Goal: Information Seeking & Learning: Learn about a topic

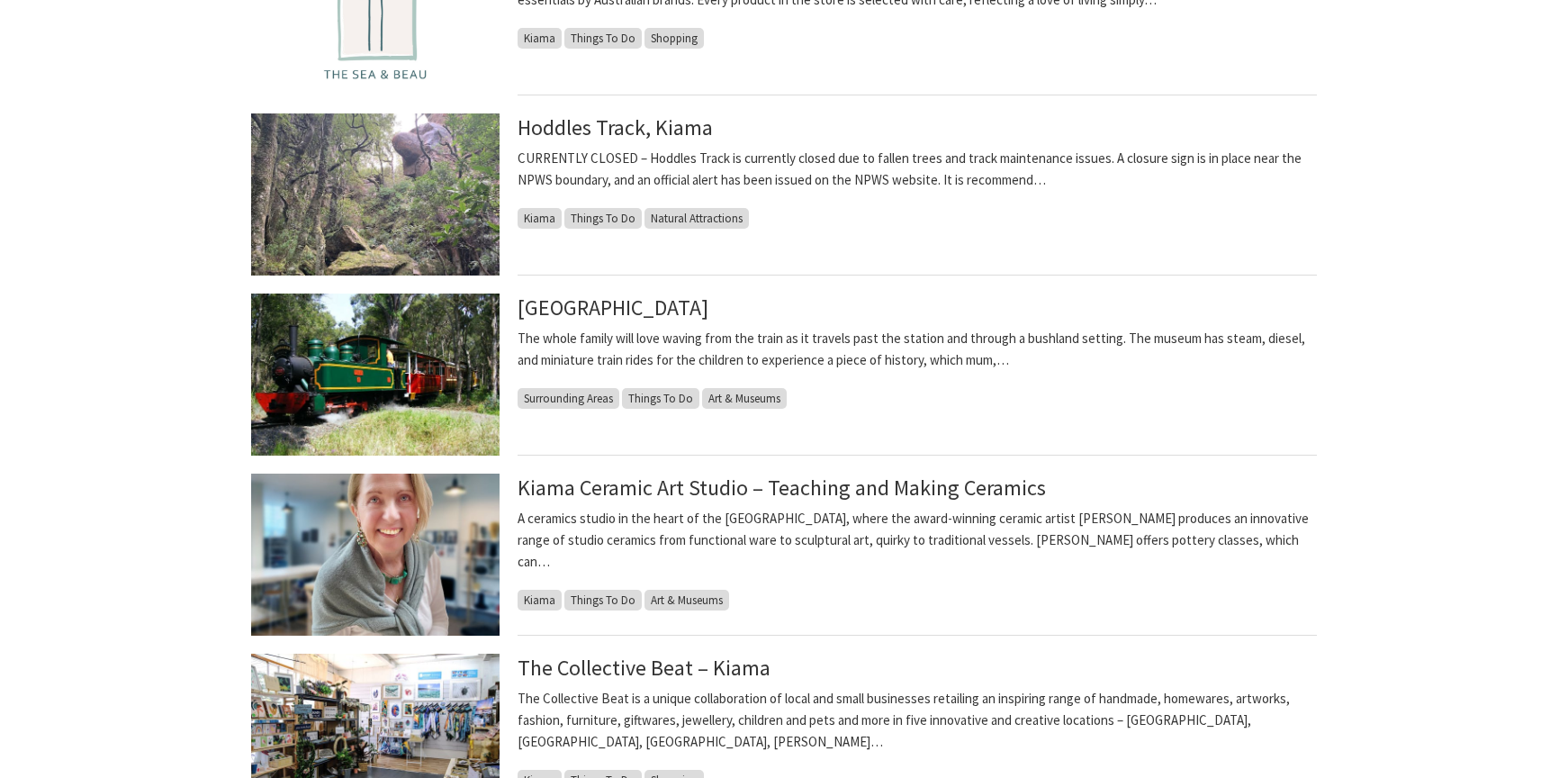
scroll to position [565, 0]
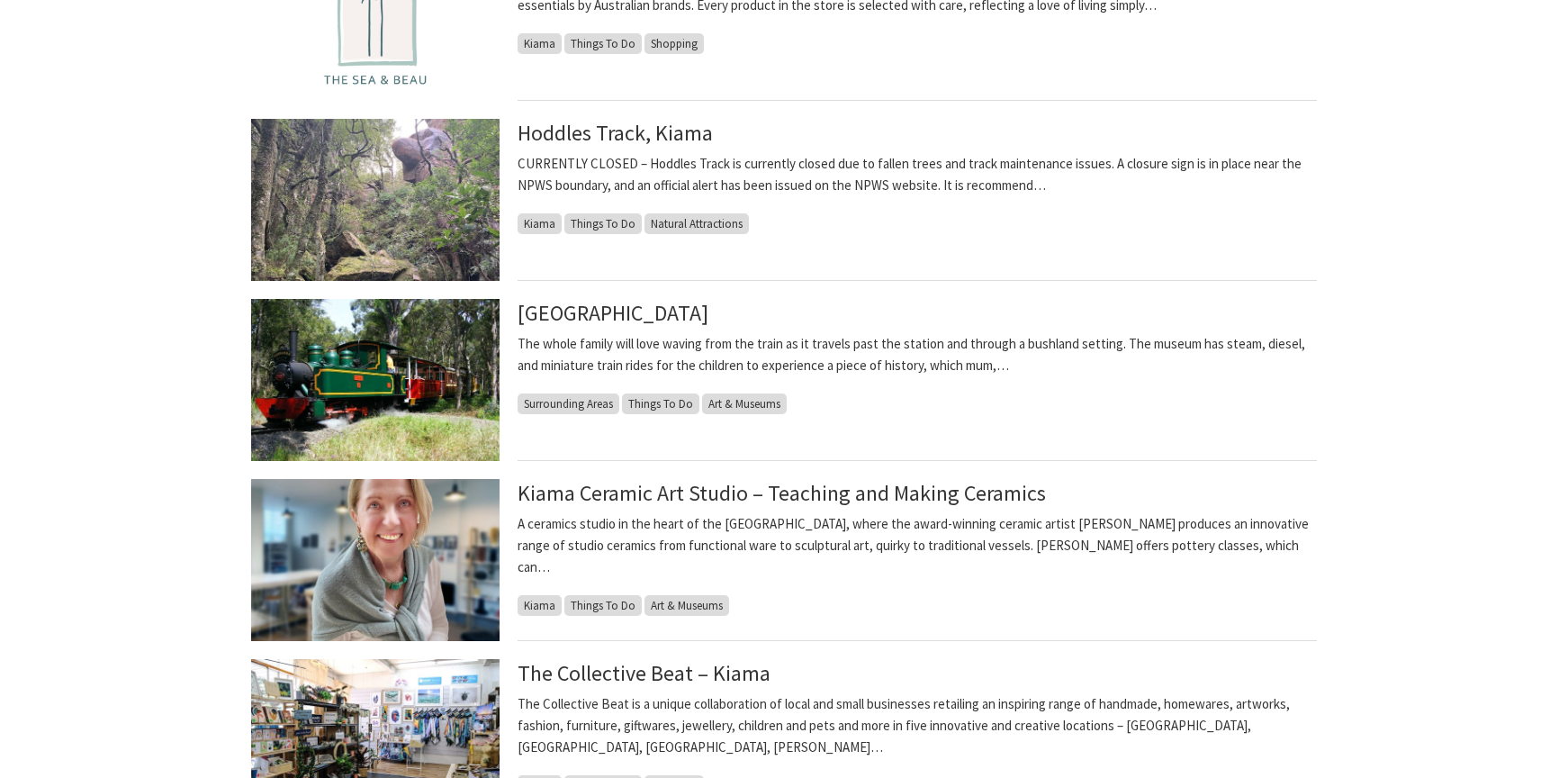
click at [391, 198] on img at bounding box center [375, 199] width 248 height 162
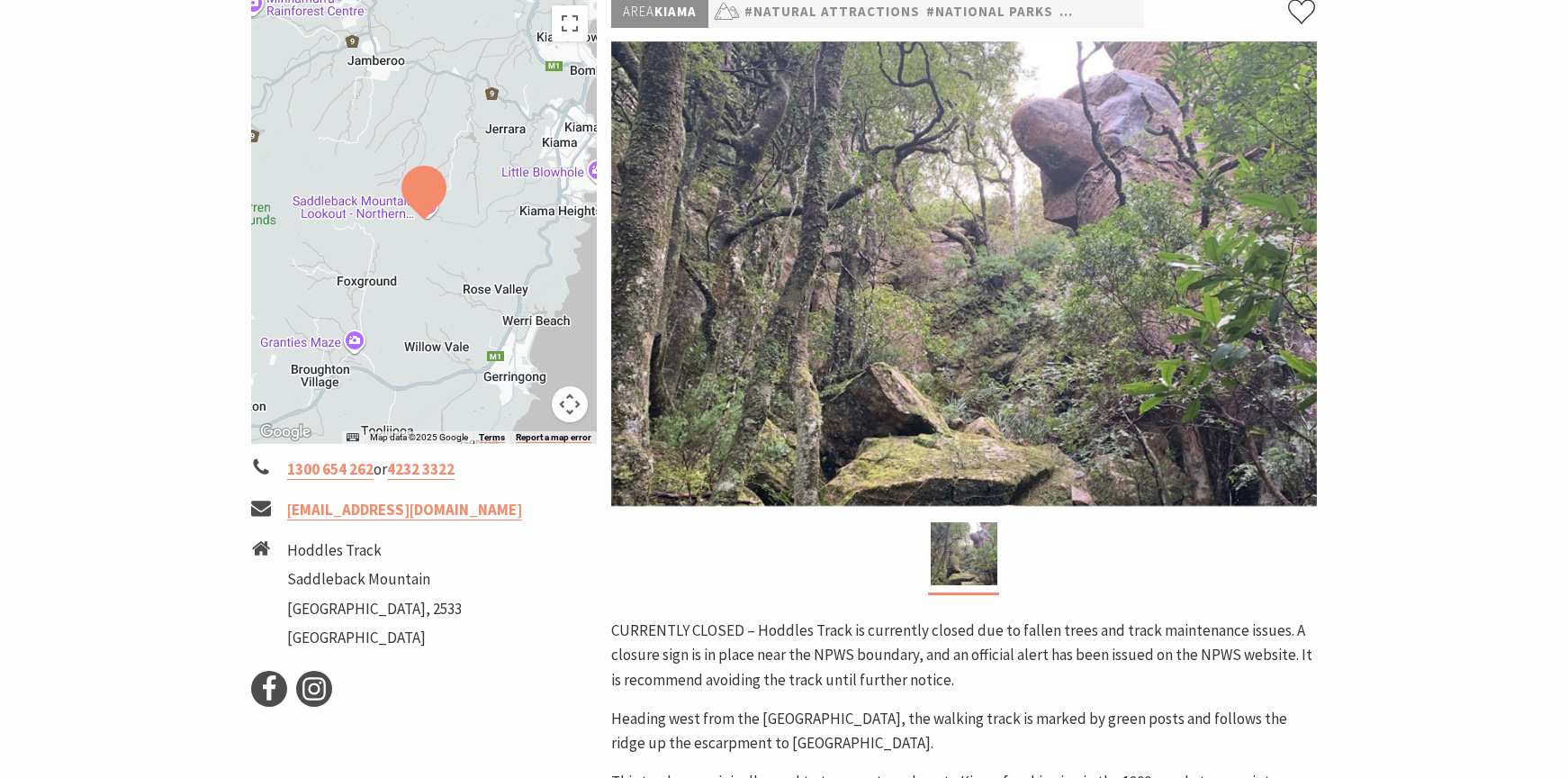
scroll to position [287, 0]
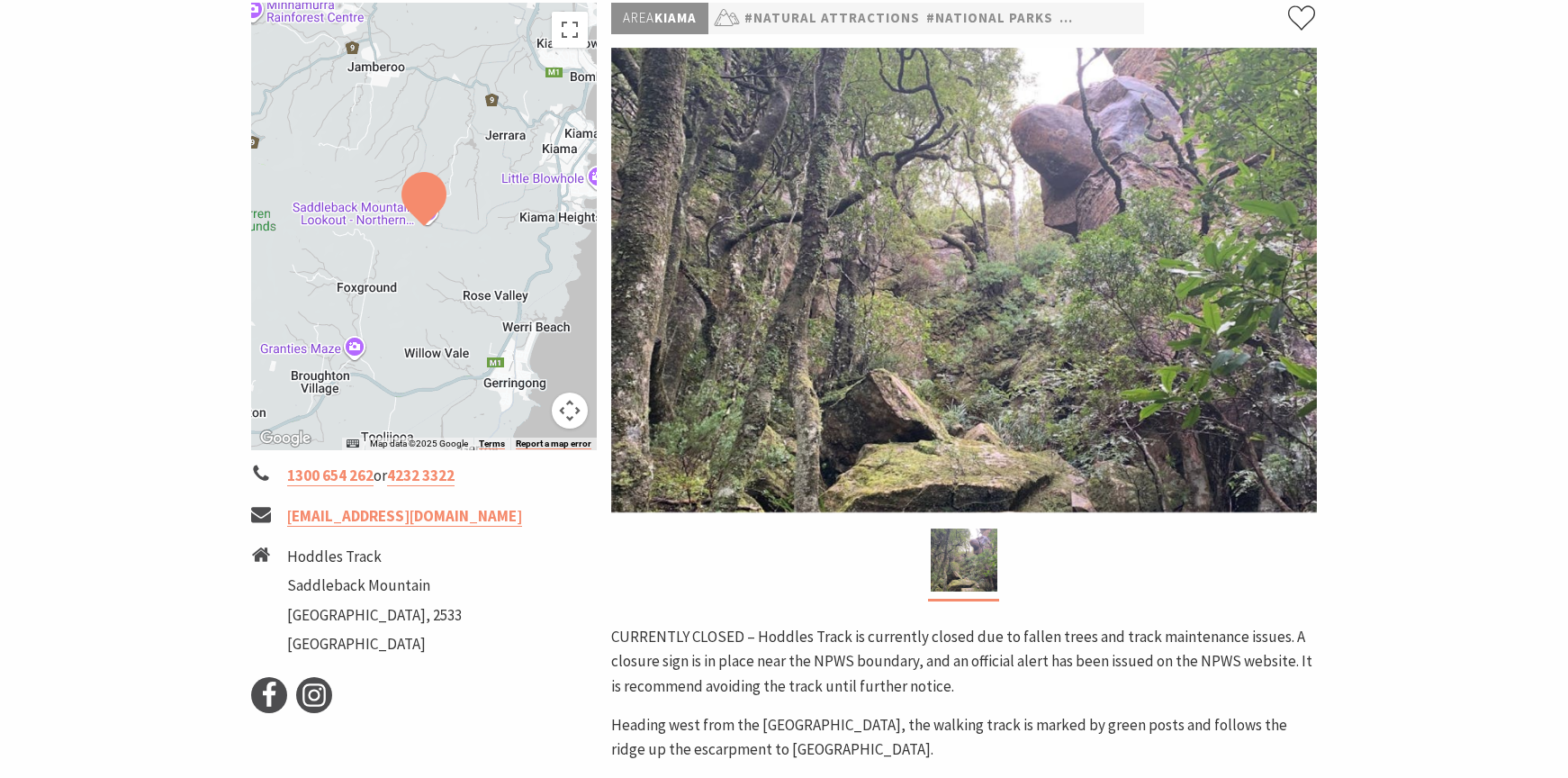
click at [591, 176] on div at bounding box center [424, 226] width 346 height 448
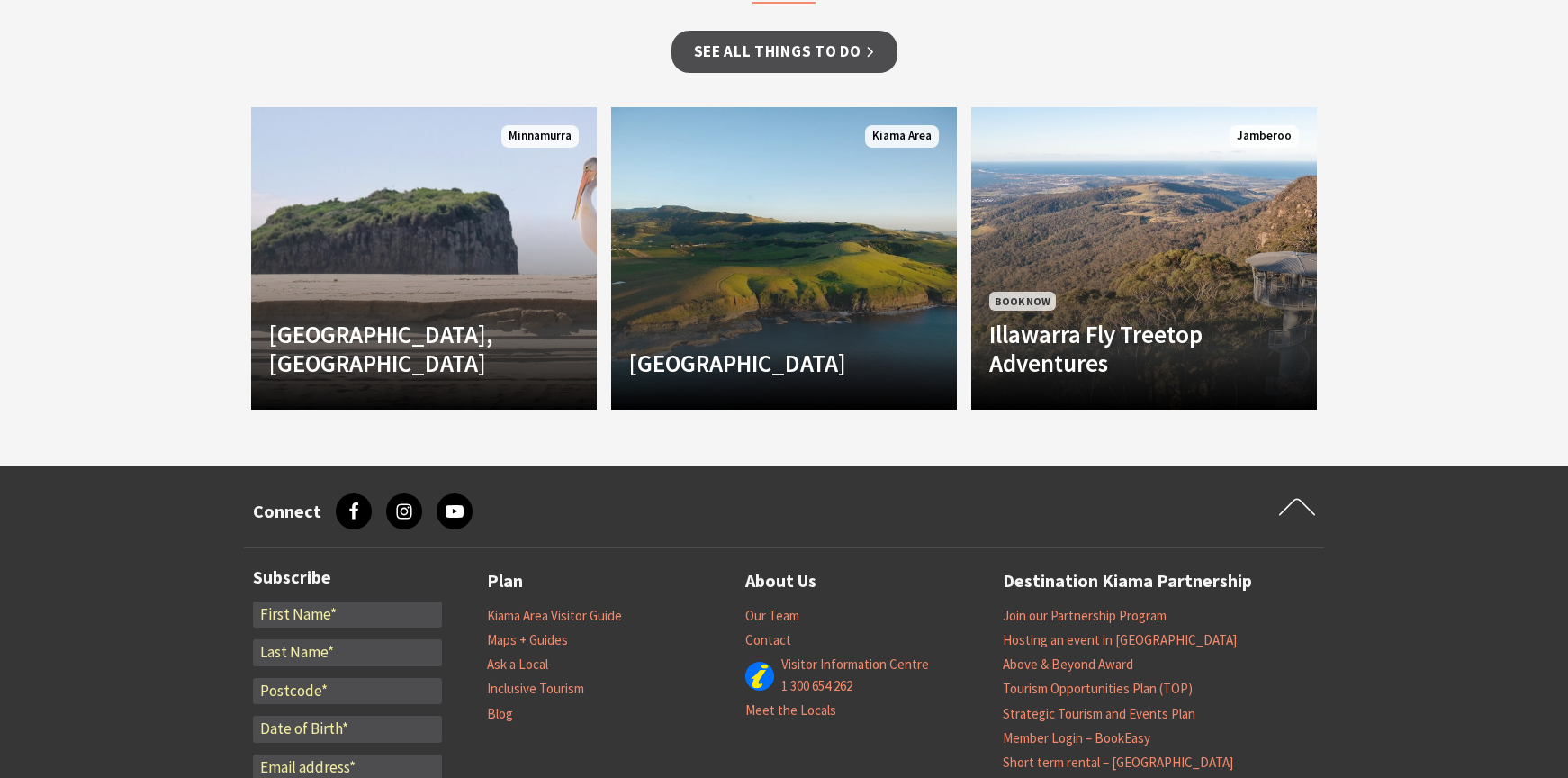
scroll to position [1677, 0]
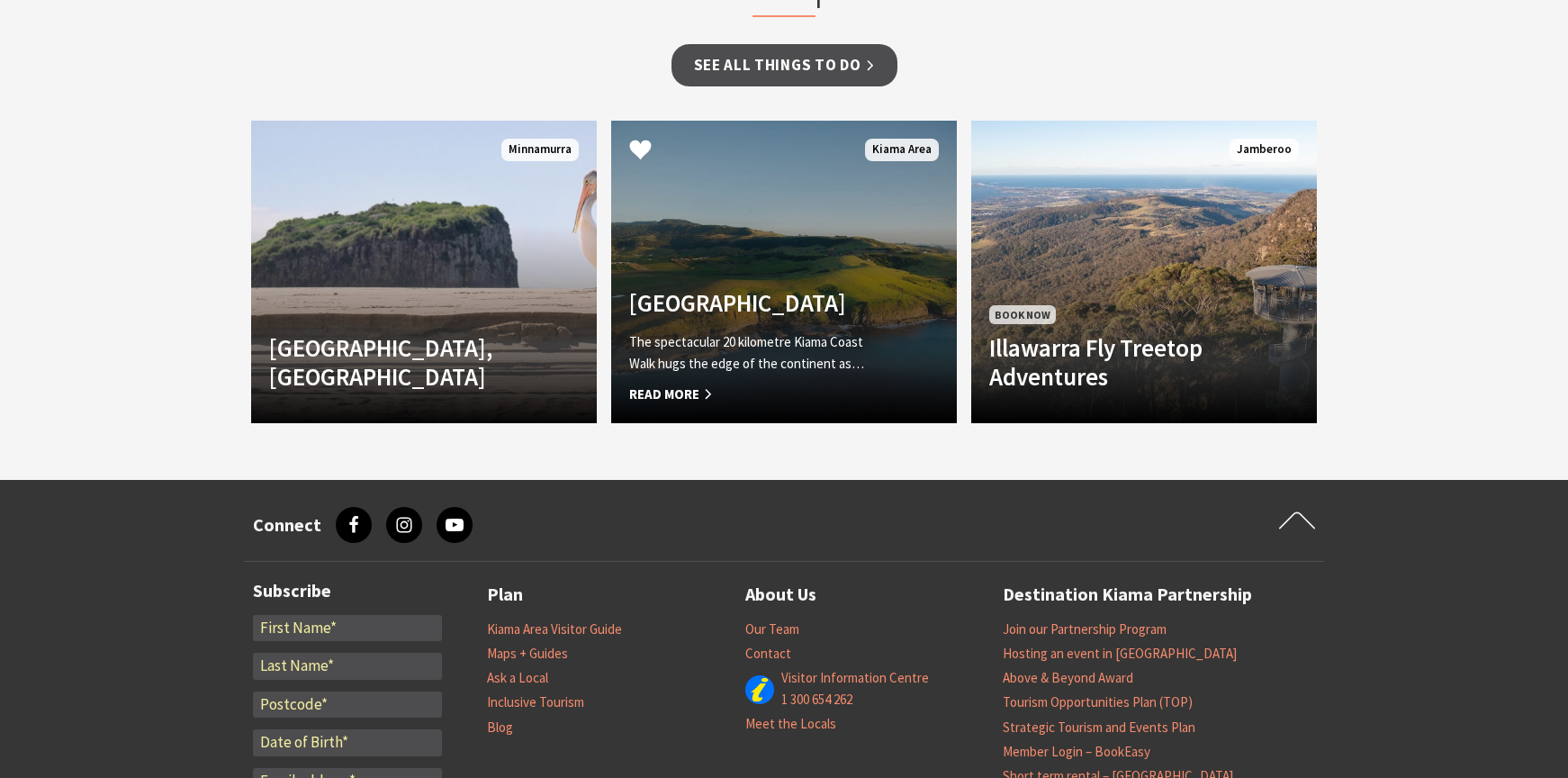
click at [778, 333] on p "The spectacular 20 kilometre Kiama Coast Walk hugs the edge of the continent as…" at bounding box center [758, 352] width 258 height 44
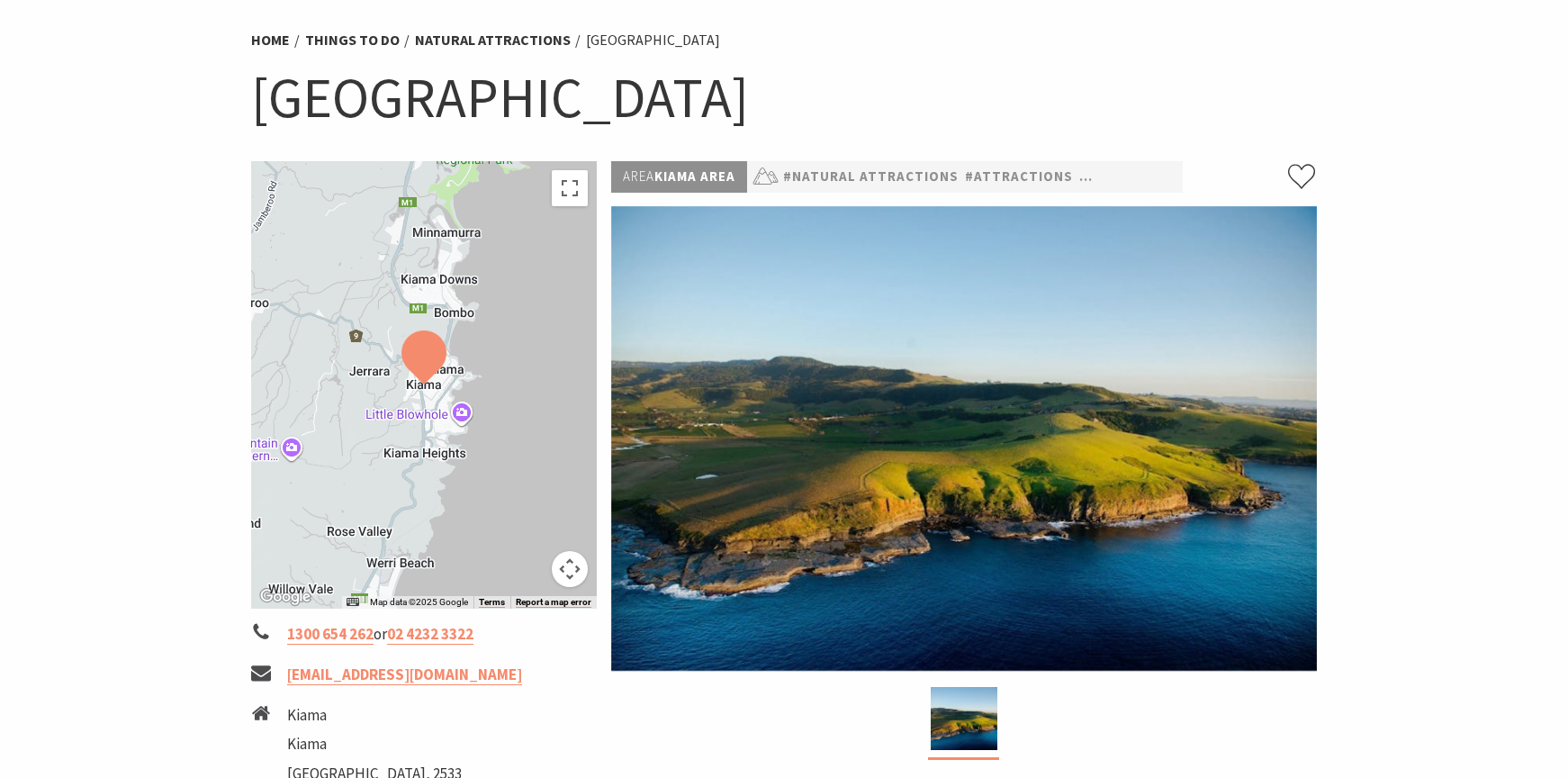
scroll to position [129, 0]
click at [460, 414] on div at bounding box center [424, 384] width 346 height 448
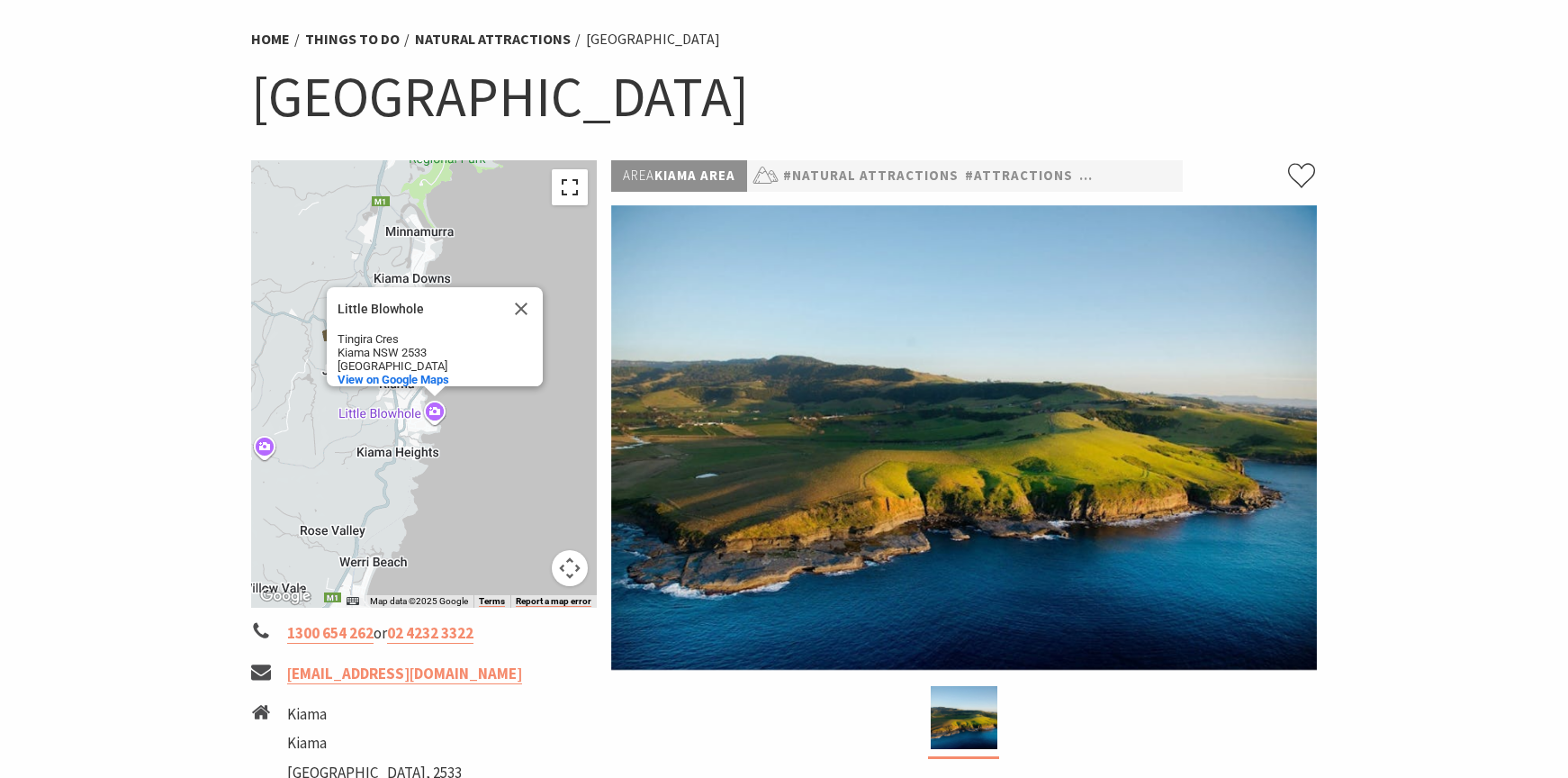
click at [580, 193] on button "Toggle fullscreen view" at bounding box center [569, 187] width 36 height 36
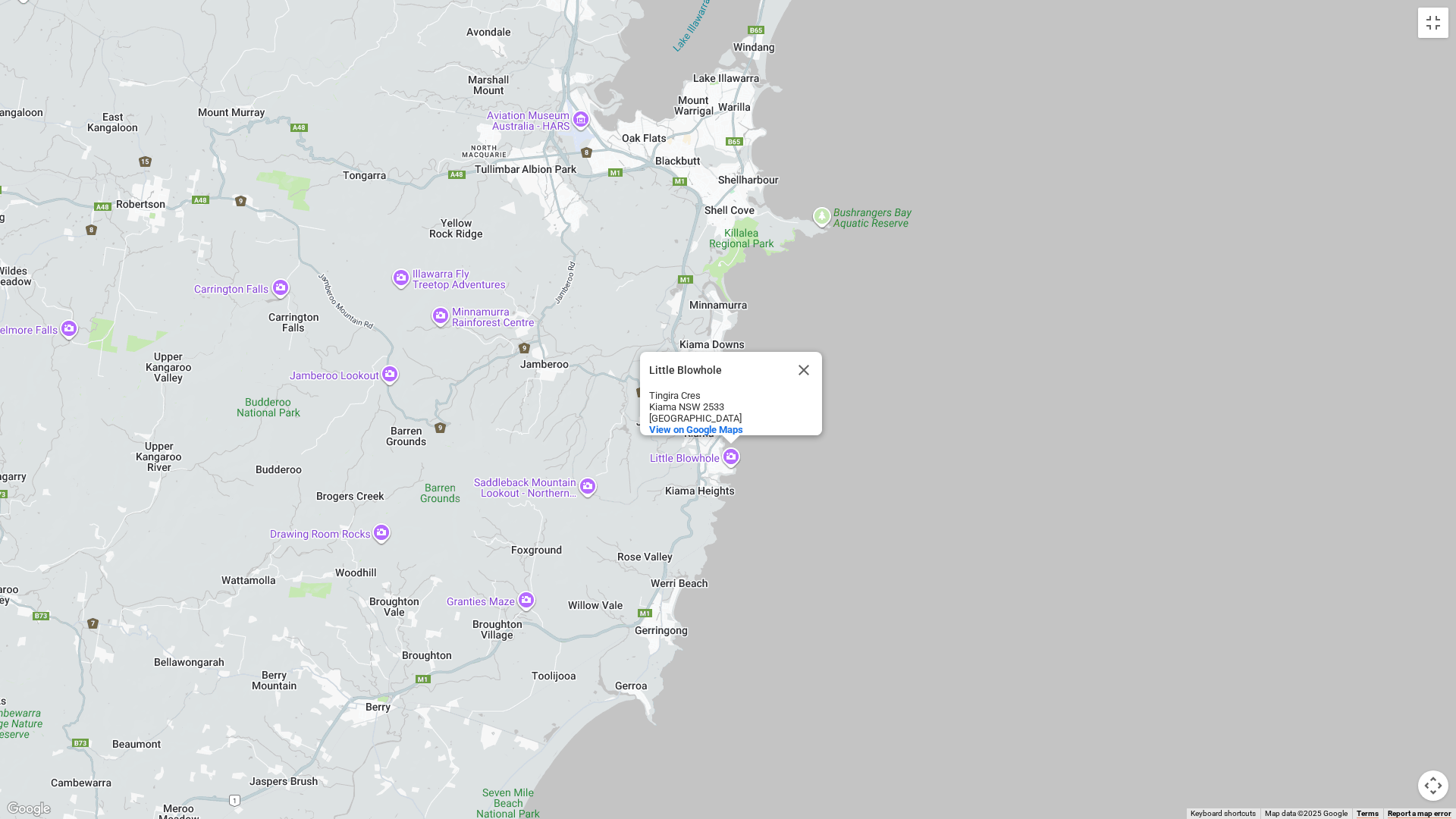
drag, startPoint x: 544, startPoint y: 475, endPoint x: 508, endPoint y: 530, distance: 65.7
click at [508, 530] on div "Little Blowhole Little Blowhole Tingira Cres Kiama NSW 2533 Australia View on G…" at bounding box center [728, 409] width 1456 height 819
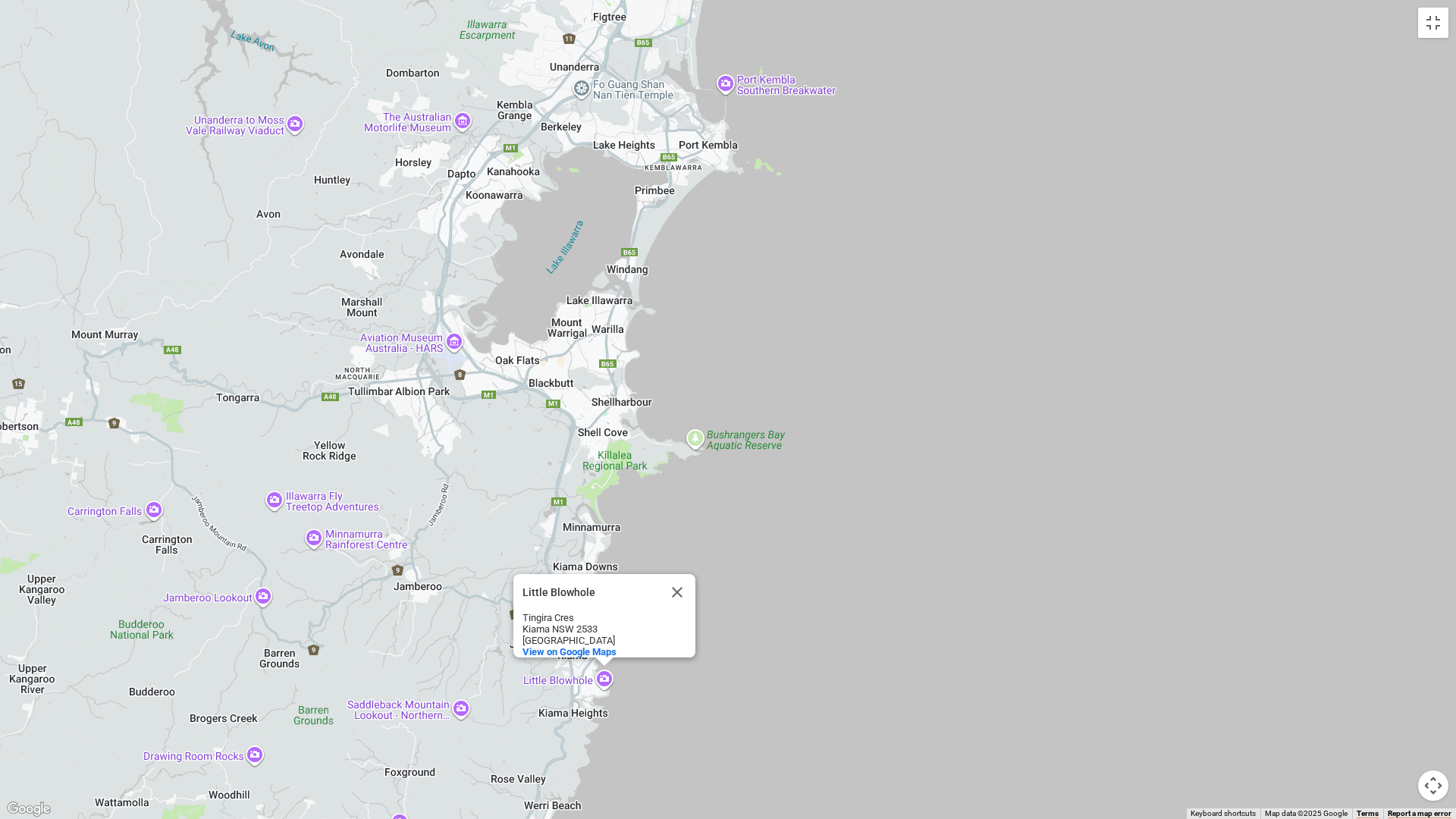
drag, startPoint x: 531, startPoint y: 493, endPoint x: 479, endPoint y: 635, distance: 151.2
click at [479, 635] on div "Little Blowhole Little Blowhole Tingira Cres Kiama NSW 2533 Australia View on G…" at bounding box center [728, 409] width 1456 height 819
click at [1320, 654] on button "Map camera controls" at bounding box center [1433, 785] width 30 height 30
click at [685, 589] on button "Close" at bounding box center [677, 592] width 37 height 37
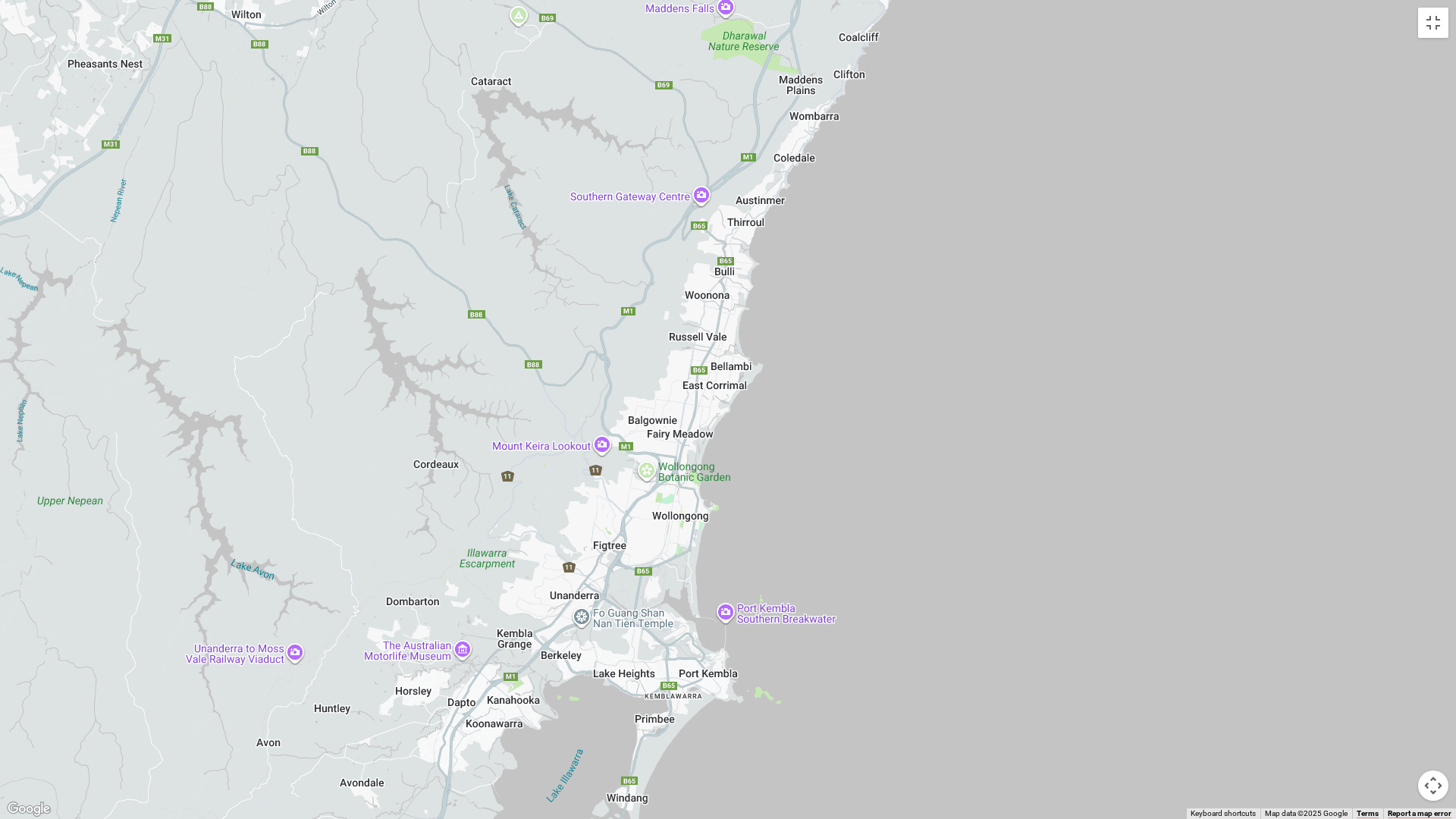
click at [833, 487] on div at bounding box center [728, 409] width 1456 height 819
click at [831, 486] on div at bounding box center [728, 409] width 1456 height 819
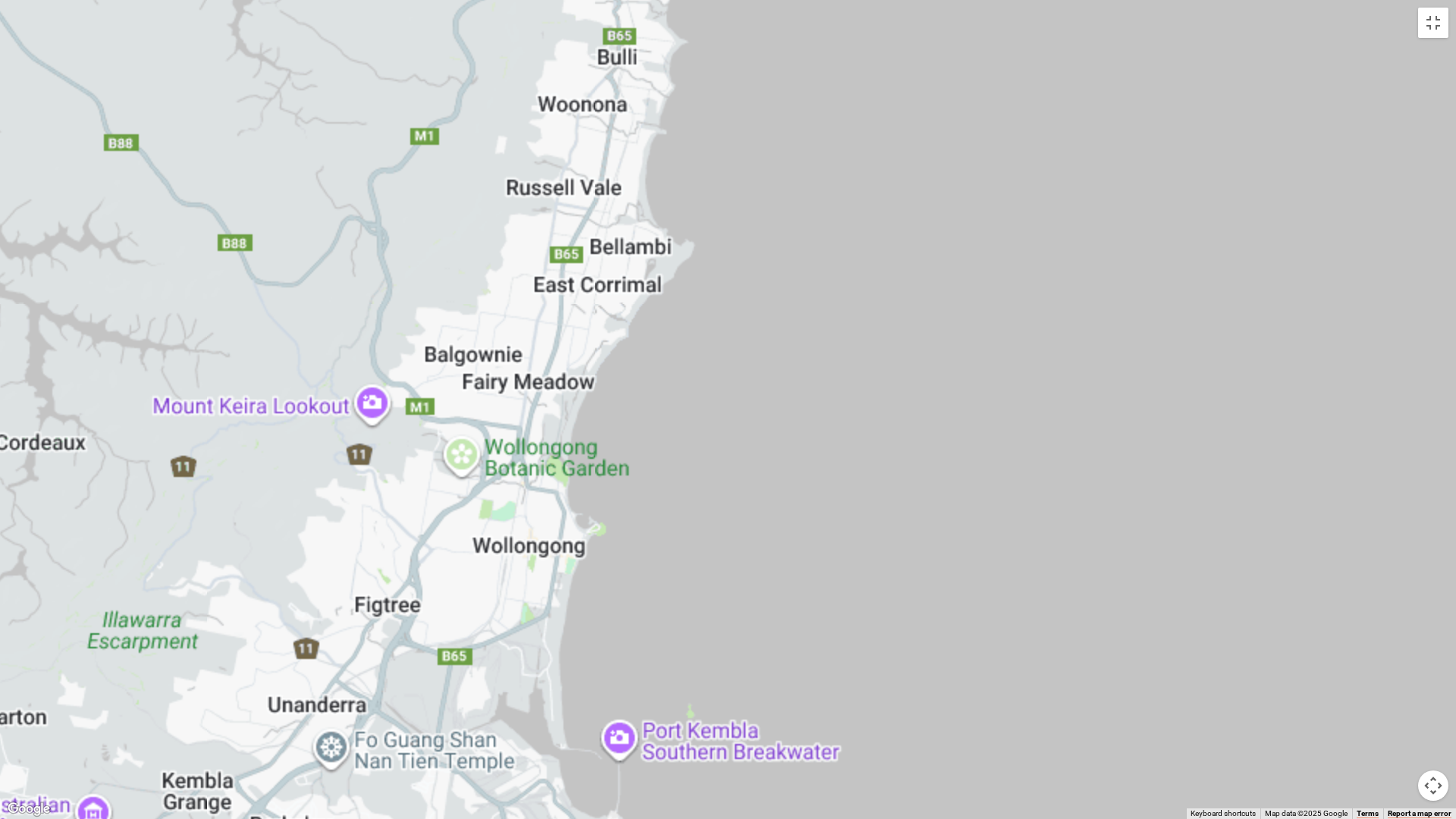
click at [827, 486] on div at bounding box center [728, 409] width 1456 height 819
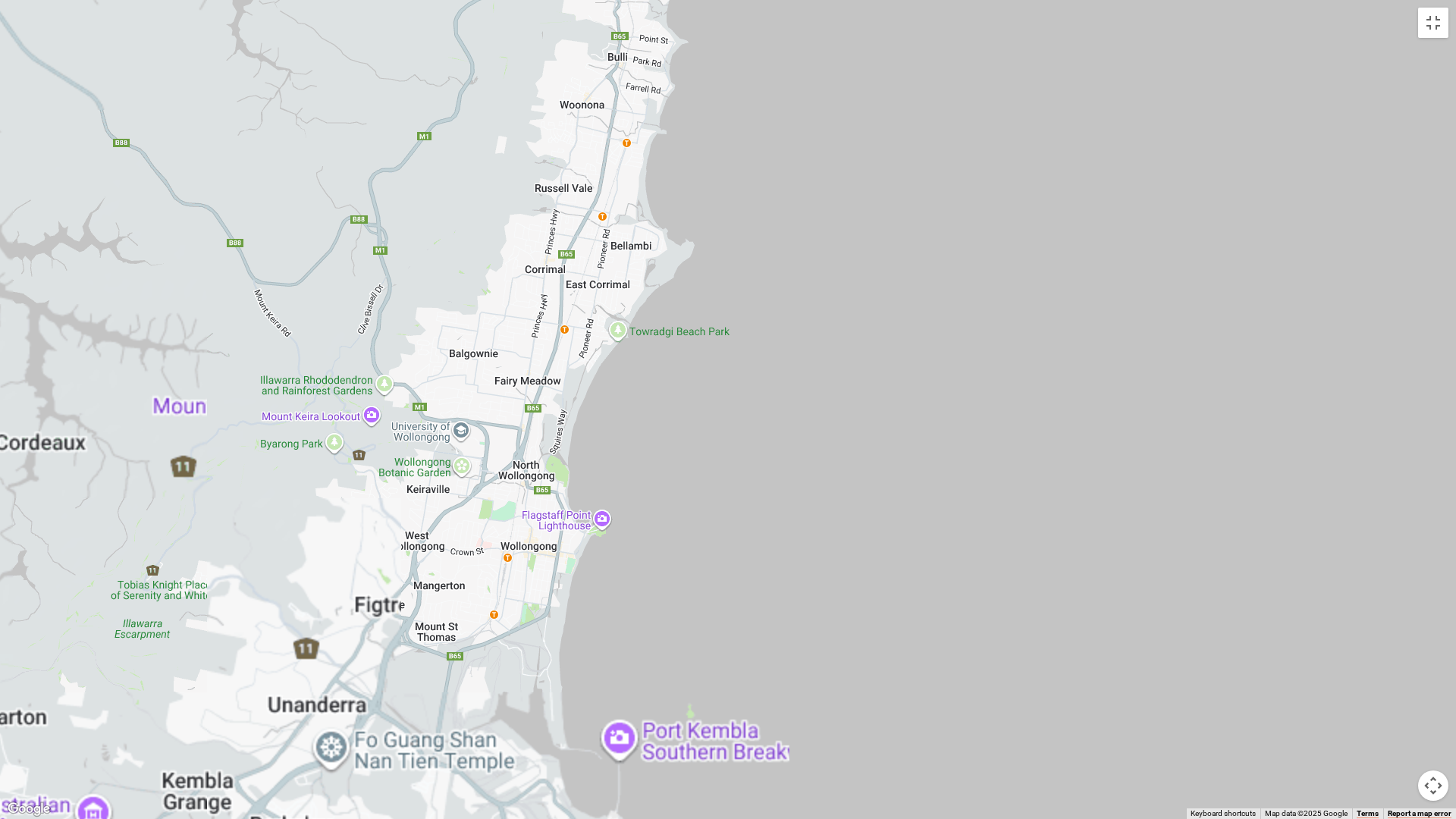
click at [827, 486] on div at bounding box center [728, 409] width 1456 height 819
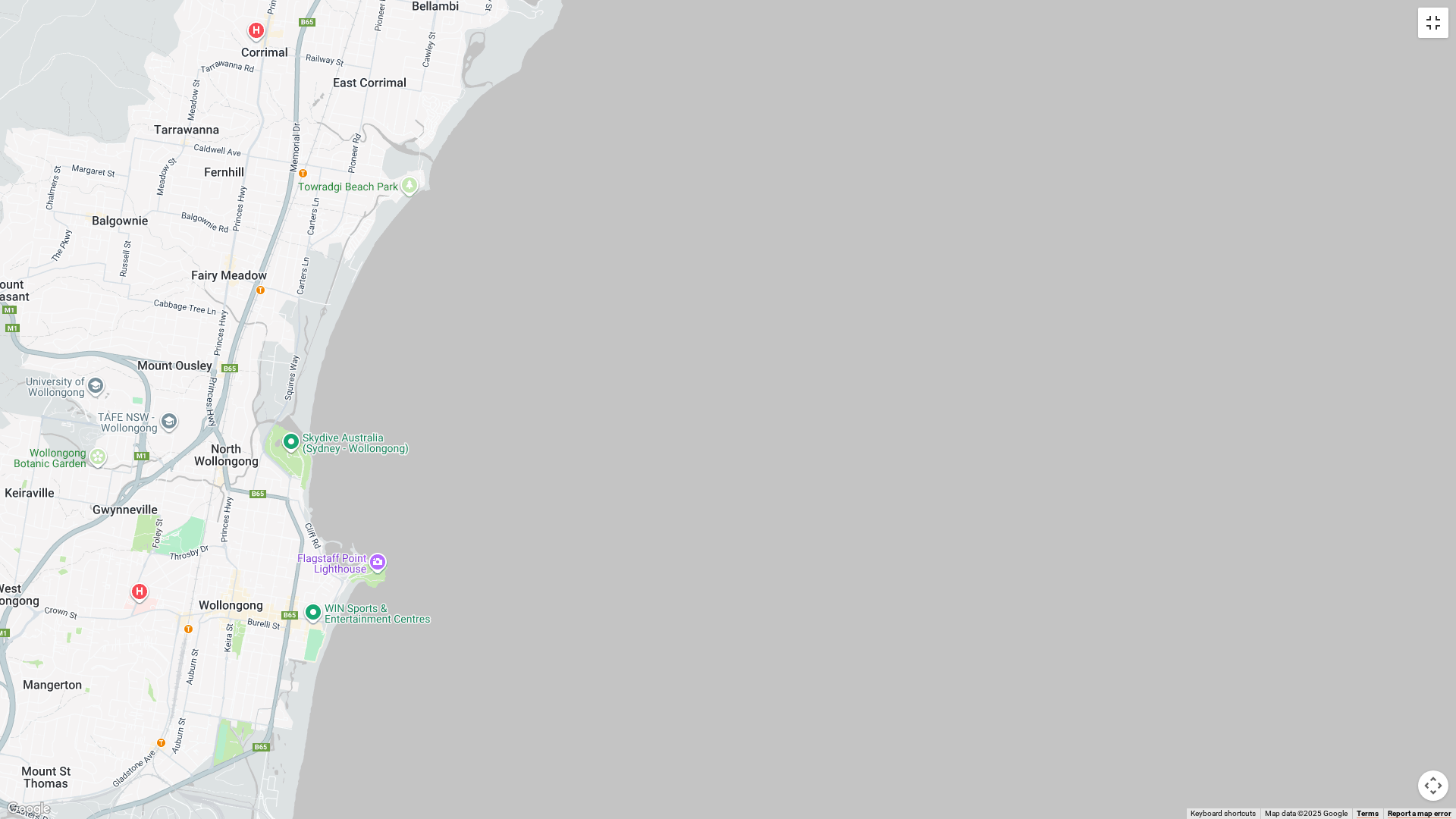
click at [1320, 29] on button "Toggle fullscreen view" at bounding box center [1433, 23] width 30 height 30
